Goal: Information Seeking & Learning: Learn about a topic

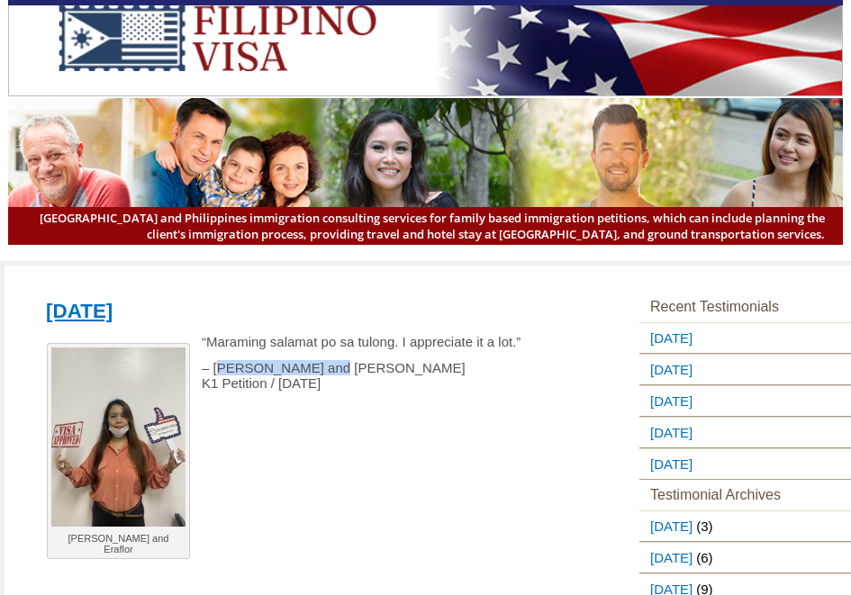
drag, startPoint x: 217, startPoint y: 373, endPoint x: 345, endPoint y: 372, distance: 127.9
click at [345, 372] on p "– [PERSON_NAME] and Eraflor K1 Petition / [DATE]" at bounding box center [293, 375] width 517 height 31
click at [345, 486] on p at bounding box center [293, 487] width 517 height 15
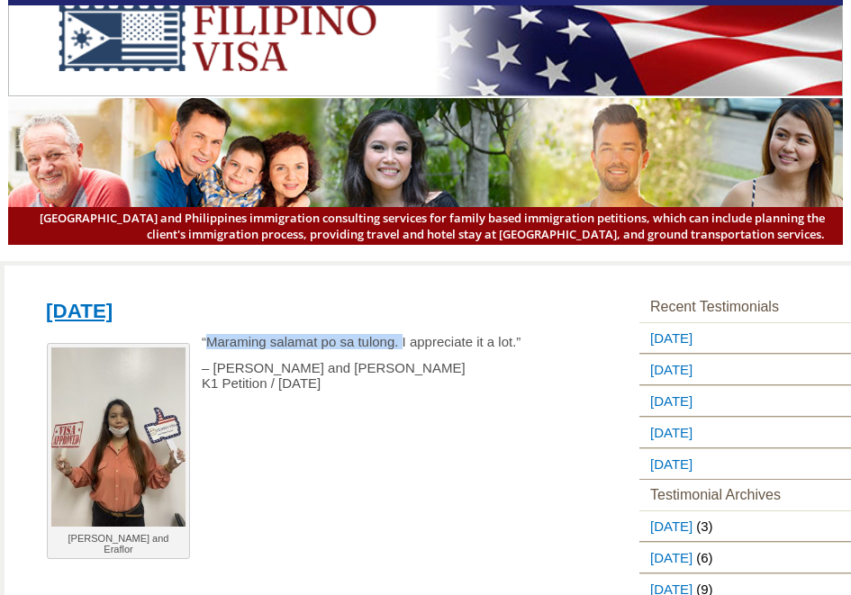
drag, startPoint x: 205, startPoint y: 348, endPoint x: 402, endPoint y: 348, distance: 196.4
click at [402, 348] on p "“Maraming salamat po sa tulong. I appreciate it a lot.”" at bounding box center [293, 341] width 517 height 15
click at [336, 428] on p at bounding box center [293, 435] width 517 height 15
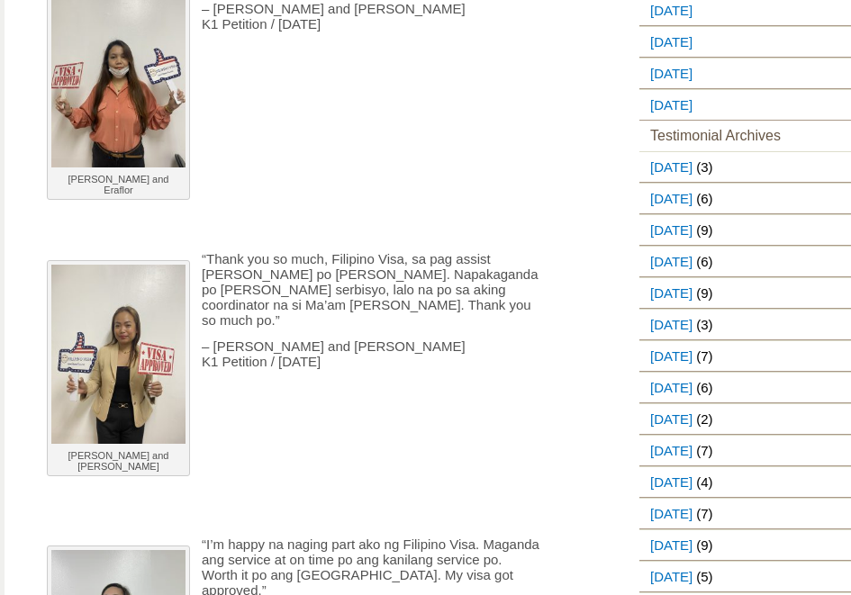
scroll to position [360, 0]
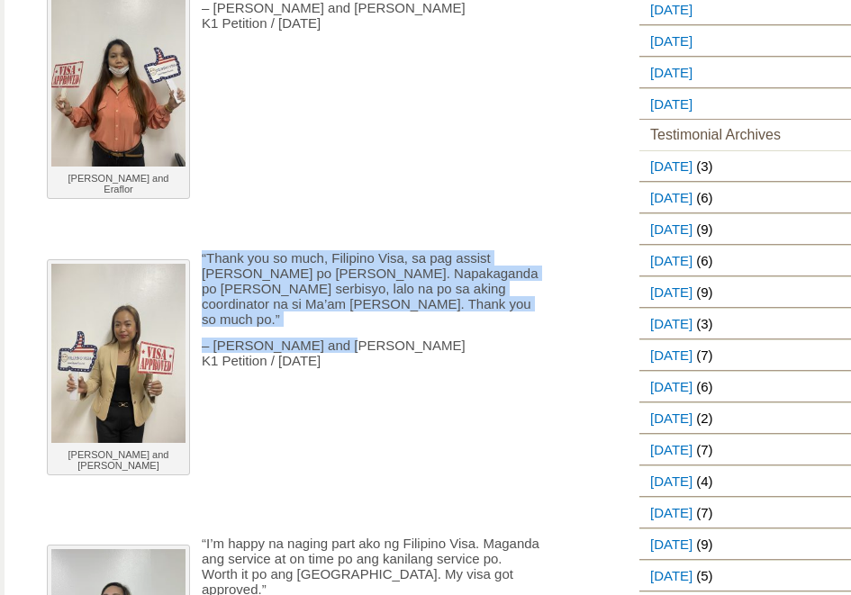
drag, startPoint x: 204, startPoint y: 260, endPoint x: 367, endPoint y: 325, distance: 175.5
click at [271, 286] on p "“Thank you so much, Filipino Visa, sa pag assist [PERSON_NAME] po [PERSON_NAME]…" at bounding box center [293, 288] width 517 height 77
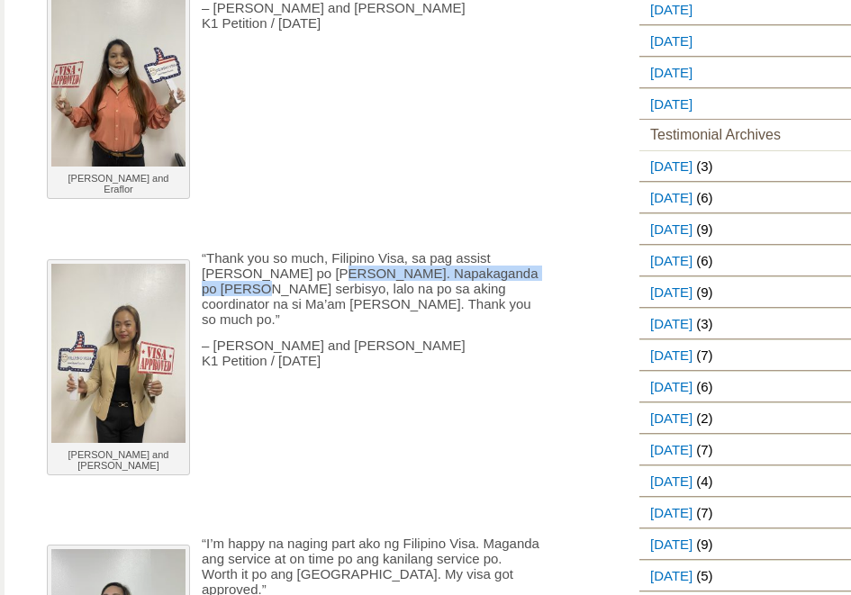
drag, startPoint x: 266, startPoint y: 271, endPoint x: 485, endPoint y: 270, distance: 218.9
click at [485, 270] on p "“Thank you so much, Filipino Visa, sa pag assist [PERSON_NAME] po [PERSON_NAME]…" at bounding box center [293, 288] width 517 height 77
click at [409, 341] on p "– [PERSON_NAME] and [PERSON_NAME] K1 Petition / [DATE]" at bounding box center [293, 353] width 517 height 31
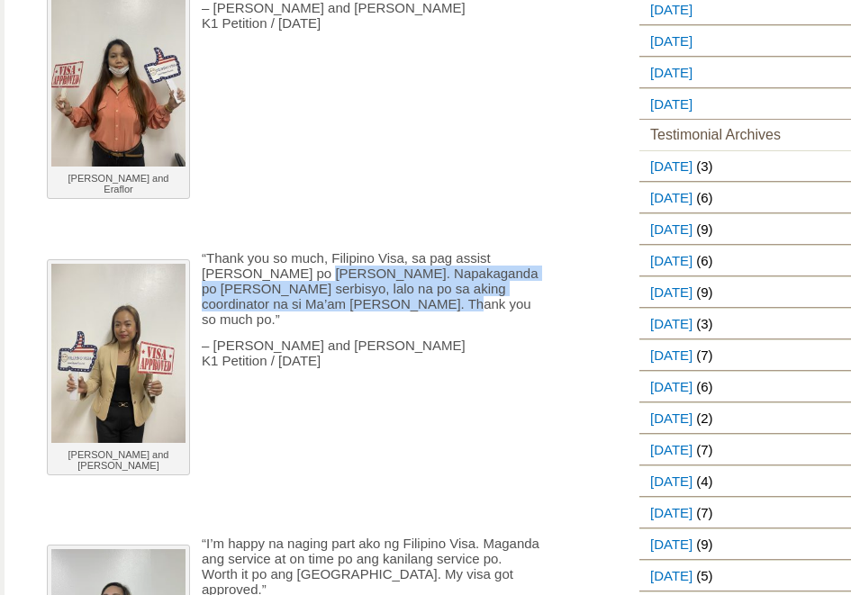
drag, startPoint x: 250, startPoint y: 274, endPoint x: 471, endPoint y: 309, distance: 223.5
click at [471, 309] on p "“Thank you so much, Filipino Visa, sa pag assist [PERSON_NAME] po [PERSON_NAME]…" at bounding box center [293, 288] width 517 height 77
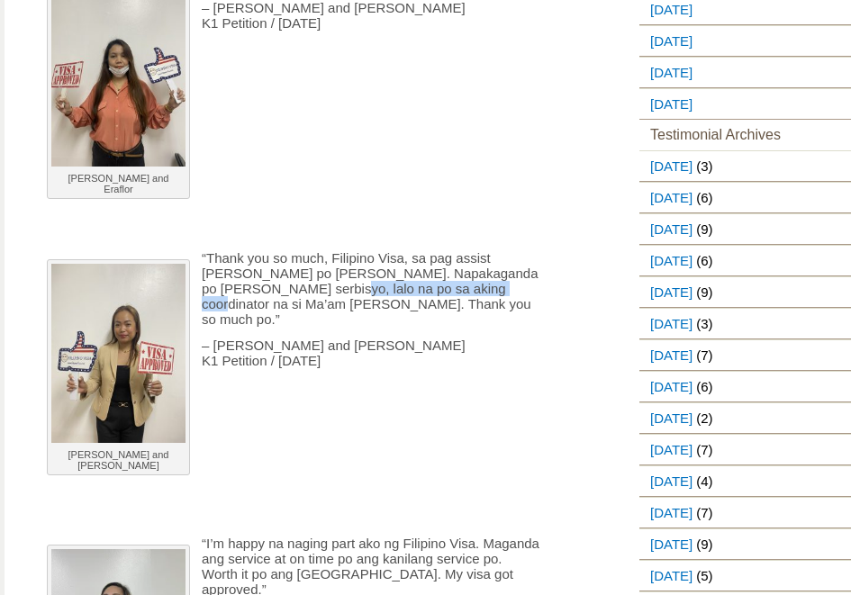
drag, startPoint x: 224, startPoint y: 290, endPoint x: 396, endPoint y: 288, distance: 172.1
click at [396, 288] on p "“Thank you so much, Filipino Visa, sa pag assist [PERSON_NAME] po [PERSON_NAME]…" at bounding box center [293, 288] width 517 height 77
click at [384, 310] on p "“Thank you so much, Filipino Visa, sa pag assist [PERSON_NAME] po [PERSON_NAME]…" at bounding box center [293, 288] width 517 height 77
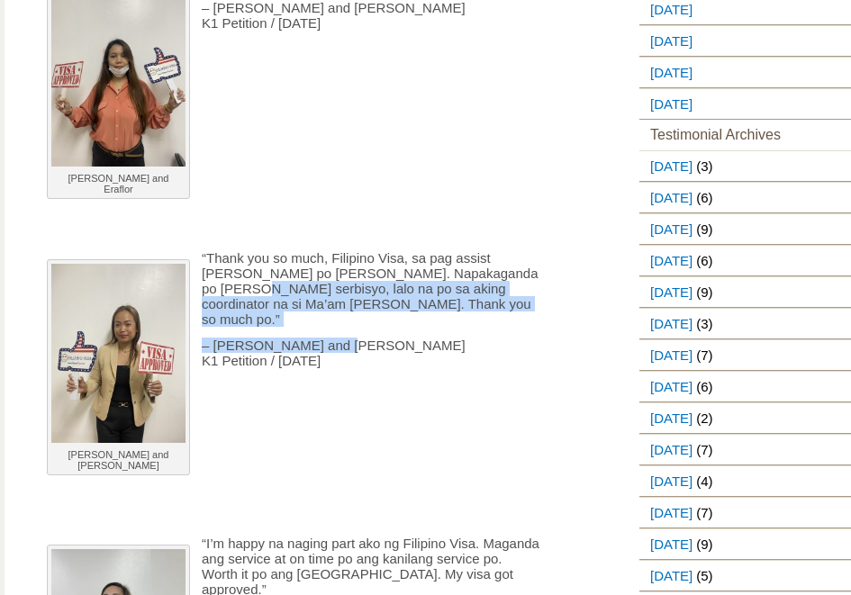
drag, startPoint x: 481, startPoint y: 271, endPoint x: 531, endPoint y: 319, distance: 68.8
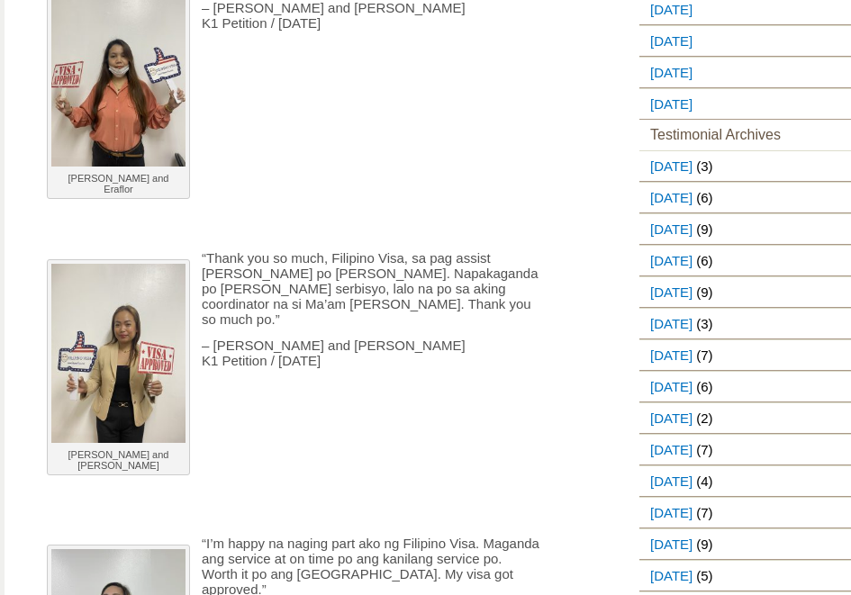
click at [404, 432] on p at bounding box center [293, 439] width 517 height 15
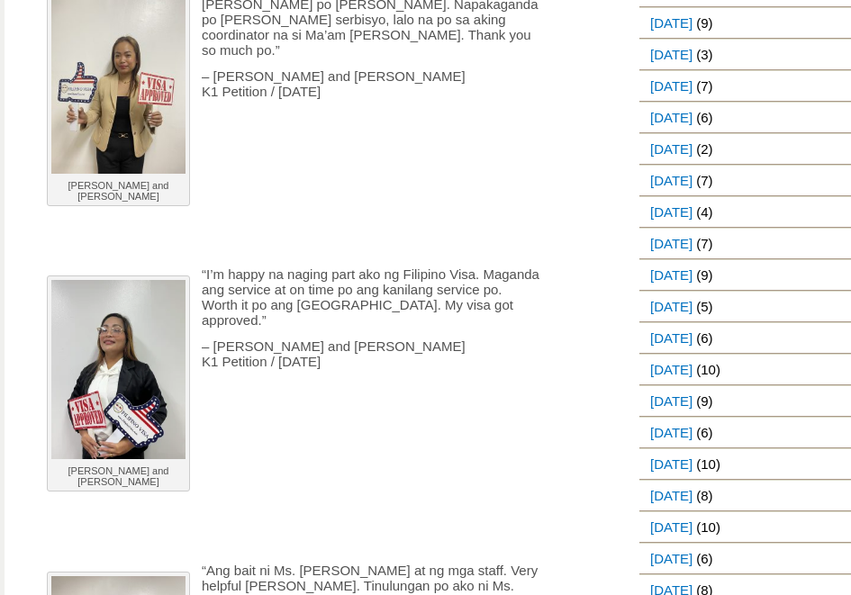
scroll to position [631, 0]
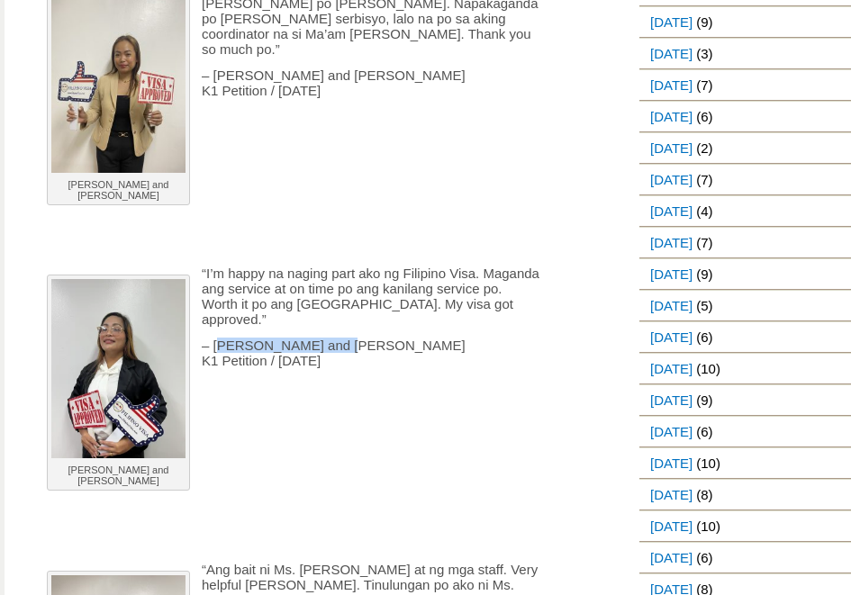
drag, startPoint x: 222, startPoint y: 312, endPoint x: 352, endPoint y: 311, distance: 130.6
click at [352, 338] on p "– [PERSON_NAME] and Manilyn K1 Petition / [DATE]" at bounding box center [293, 353] width 517 height 31
drag, startPoint x: 352, startPoint y: 311, endPoint x: 247, endPoint y: 314, distance: 105.5
click at [247, 338] on p "– [PERSON_NAME] and Manilyn K1 Petition / [DATE]" at bounding box center [293, 353] width 517 height 31
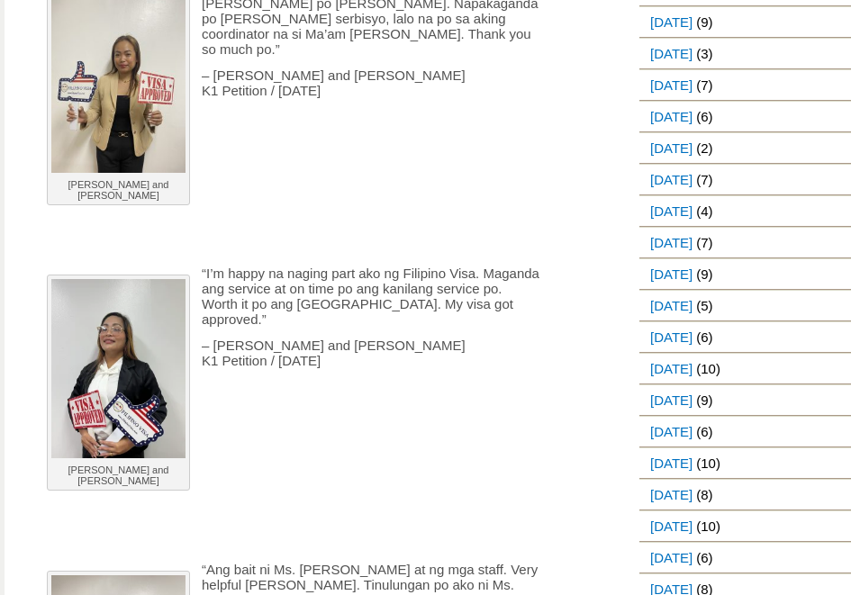
click at [250, 391] on div "[PERSON_NAME] and [PERSON_NAME] “Maraming salamat po sa [GEOGRAPHIC_DATA]. I ap…" at bounding box center [307, 413] width 544 height 1419
drag, startPoint x: 200, startPoint y: 261, endPoint x: 501, endPoint y: 324, distance: 307.4
click at [501, 324] on div "[PERSON_NAME] and [PERSON_NAME] “Maraming salamat po sa [GEOGRAPHIC_DATA]. I ap…" at bounding box center [307, 413] width 544 height 1419
click at [487, 432] on p at bounding box center [293, 439] width 517 height 15
drag, startPoint x: 221, startPoint y: 292, endPoint x: 304, endPoint y: 289, distance: 83.8
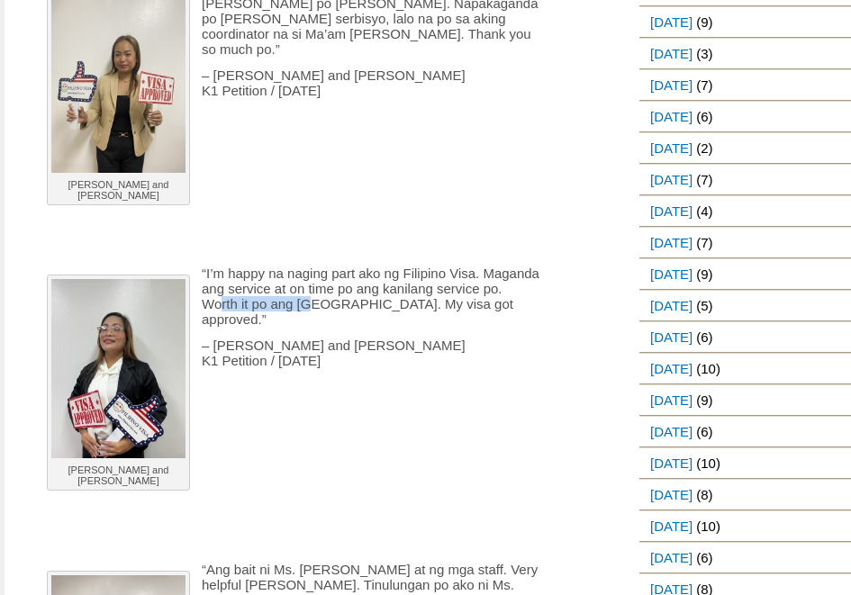
click at [304, 289] on p "“I’m happy na naging part ako ng Filipino Visa. Maganda ang service at on time …" at bounding box center [293, 296] width 517 height 61
click at [287, 448] on div "[PERSON_NAME] and [PERSON_NAME] “Maraming salamat po sa [GEOGRAPHIC_DATA]. I ap…" at bounding box center [307, 413] width 544 height 1419
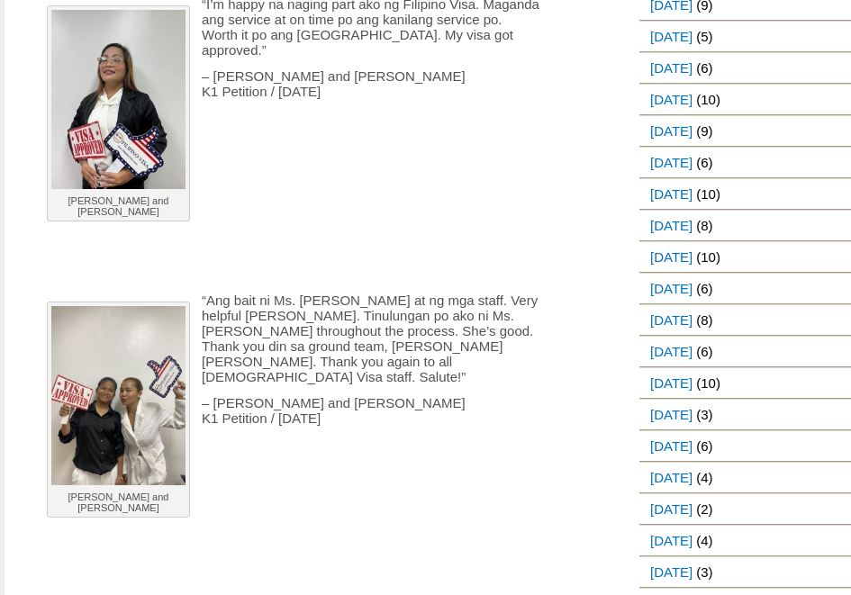
scroll to position [811, 0]
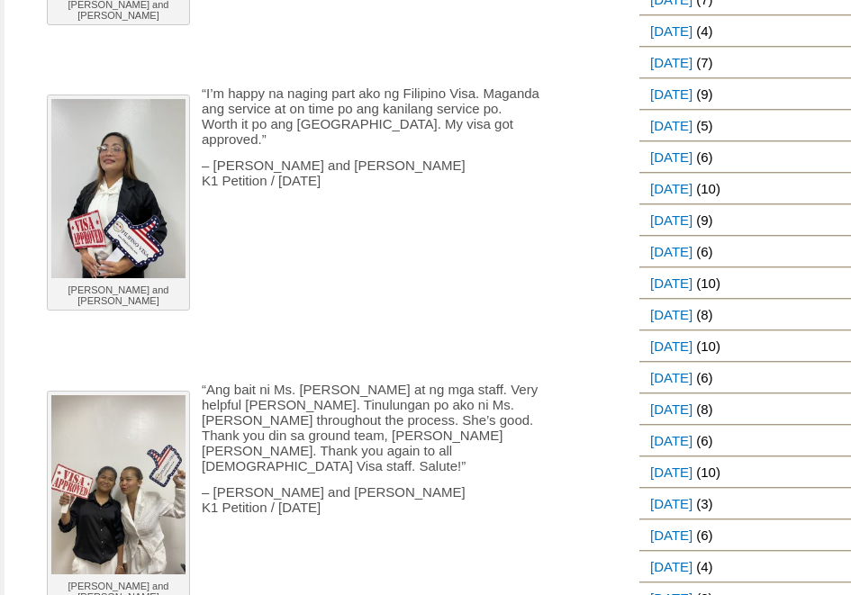
click at [432, 304] on p at bounding box center [293, 311] width 517 height 15
click at [366, 405] on p "“Ang bait ni Ms. [PERSON_NAME] at ng mga staff. Very helpful [PERSON_NAME]. Tin…" at bounding box center [293, 428] width 517 height 92
click at [391, 526] on p at bounding box center [293, 533] width 517 height 15
click at [454, 502] on div "[PERSON_NAME] and [PERSON_NAME] “Maraming salamat po sa [GEOGRAPHIC_DATA]. I ap…" at bounding box center [307, 232] width 544 height 1419
click at [423, 330] on p at bounding box center [293, 337] width 517 height 15
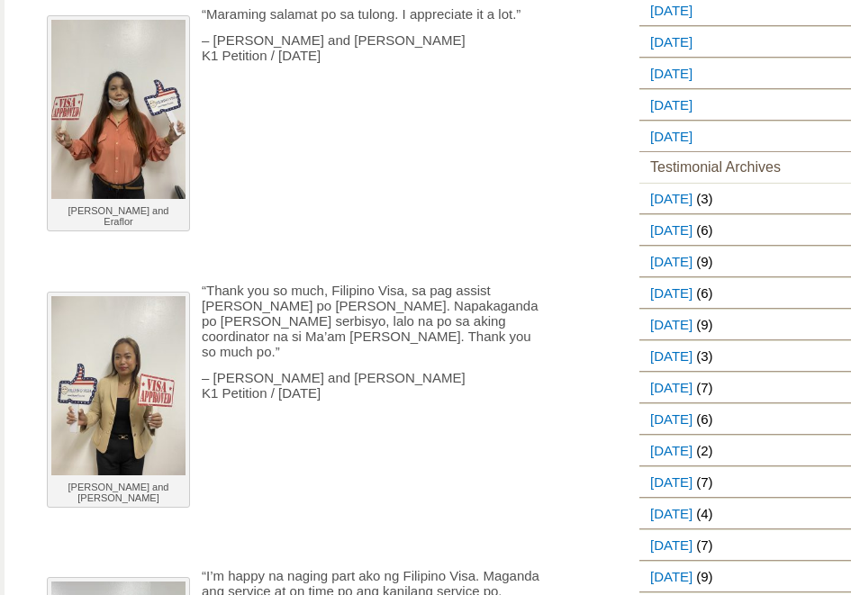
scroll to position [0, 0]
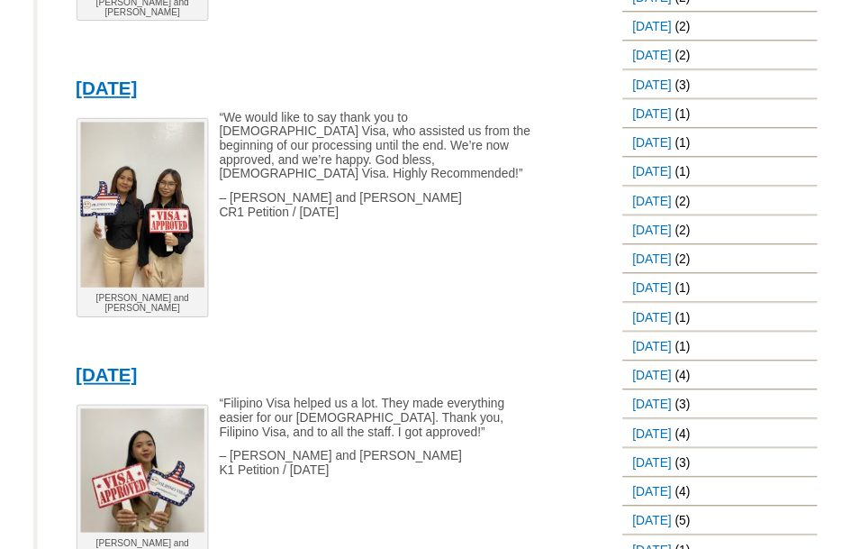
scroll to position [1712, 0]
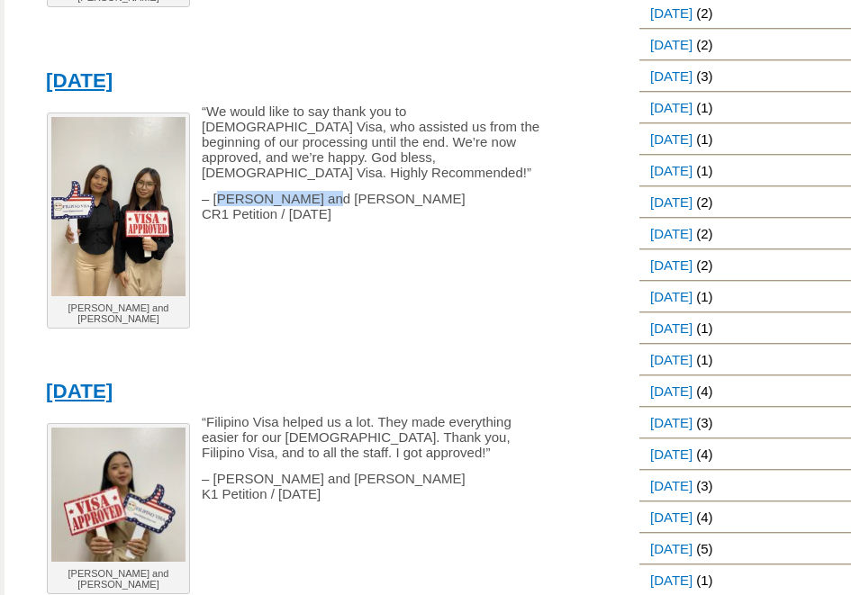
drag, startPoint x: 223, startPoint y: 135, endPoint x: 375, endPoint y: 135, distance: 152.2
click at [375, 191] on p "– [PERSON_NAME] and [PERSON_NAME] CR1 Petition / [DATE]" at bounding box center [293, 206] width 517 height 31
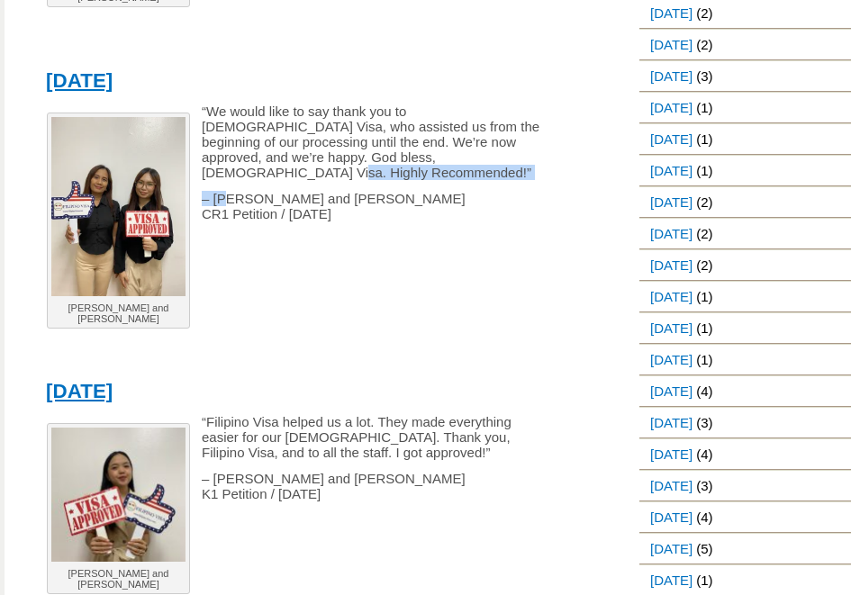
drag, startPoint x: 231, startPoint y: 119, endPoint x: 437, endPoint y: 118, distance: 206.3
click at [437, 118] on div "[PERSON_NAME] and [PERSON_NAME] “We would like to say thank you to [DEMOGRAPHIC…" at bounding box center [307, 228] width 544 height 249
click at [437, 118] on p "“We would like to say thank you to [DEMOGRAPHIC_DATA] Visa, who assisted us fro…" at bounding box center [293, 142] width 517 height 77
click at [549, 471] on p "– [PERSON_NAME] and [PERSON_NAME] K1 Petition / [DATE]" at bounding box center [293, 486] width 517 height 31
drag, startPoint x: 447, startPoint y: 491, endPoint x: 439, endPoint y: 341, distance: 150.7
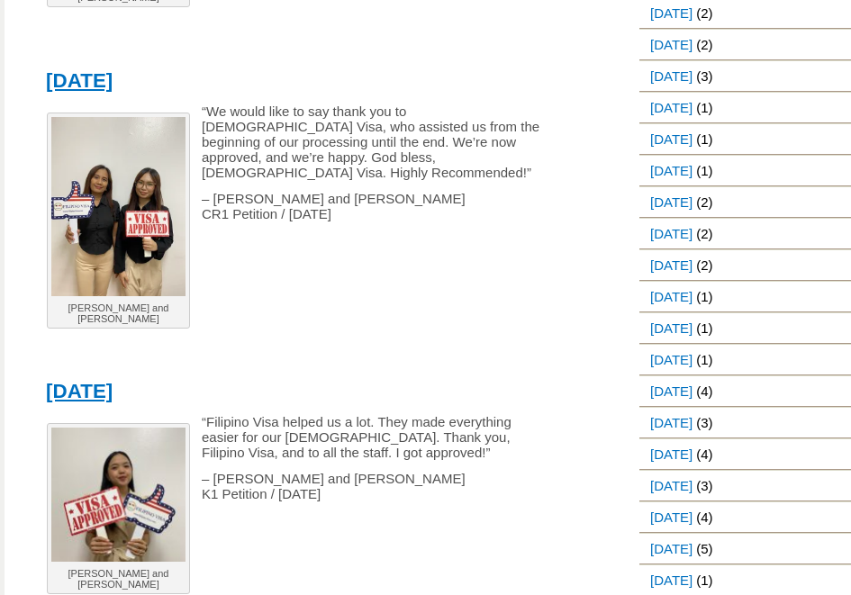
click at [447, 539] on p at bounding box center [293, 546] width 517 height 15
